Goal: Information Seeking & Learning: Learn about a topic

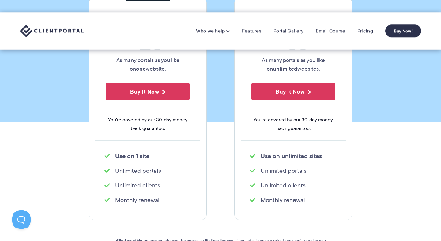
scroll to position [125, 0]
click at [366, 143] on section "Single site license $ 25 As many portals as you like on one website. Buy It Now…" at bounding box center [220, 134] width 441 height 311
click at [244, 29] on link "Features" at bounding box center [251, 31] width 19 height 6
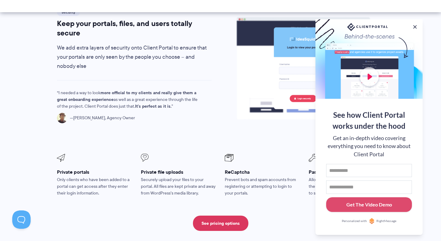
scroll to position [1086, 0]
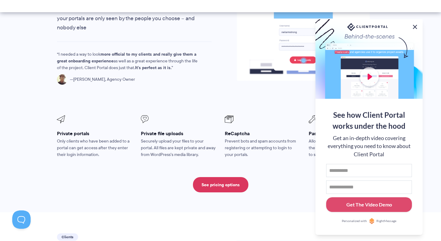
click at [414, 25] on button at bounding box center [414, 26] width 7 height 7
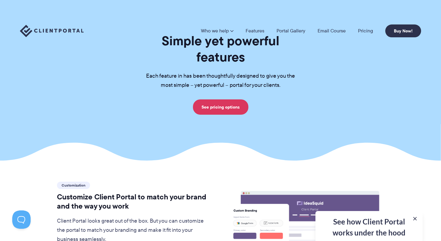
scroll to position [0, 0]
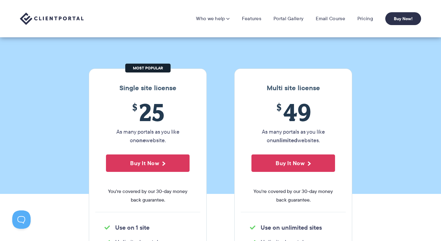
scroll to position [52, 0]
